Goal: Transaction & Acquisition: Book appointment/travel/reservation

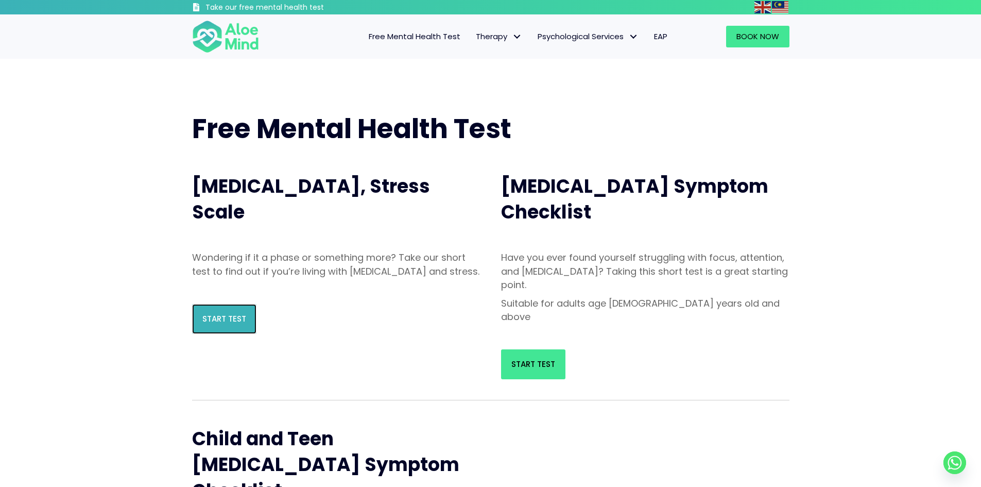
click at [219, 324] on span "Start Test" at bounding box center [224, 318] width 44 height 11
click at [767, 38] on span "Book Now" at bounding box center [757, 36] width 43 height 11
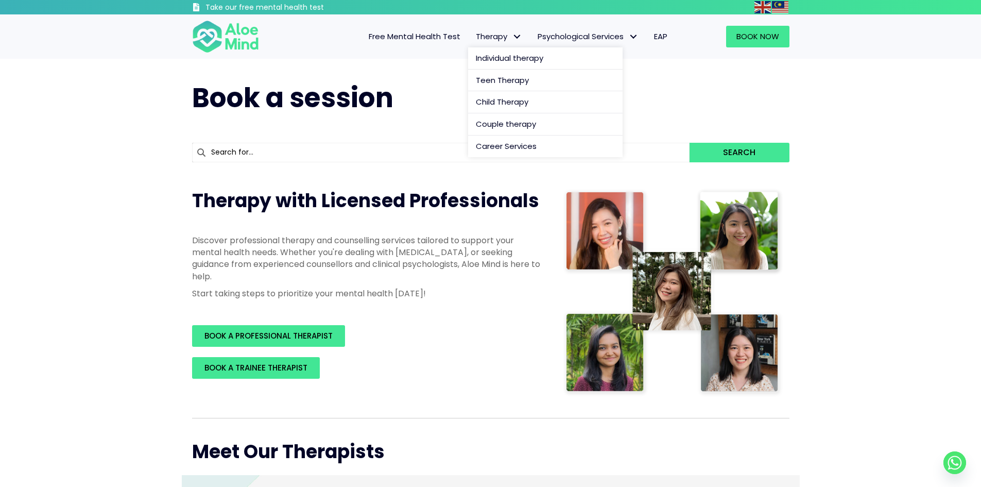
click at [498, 37] on span "Therapy" at bounding box center [499, 36] width 46 height 11
click at [435, 39] on span "Free Mental Health Test" at bounding box center [415, 36] width 92 height 11
